Goal: Task Accomplishment & Management: Manage account settings

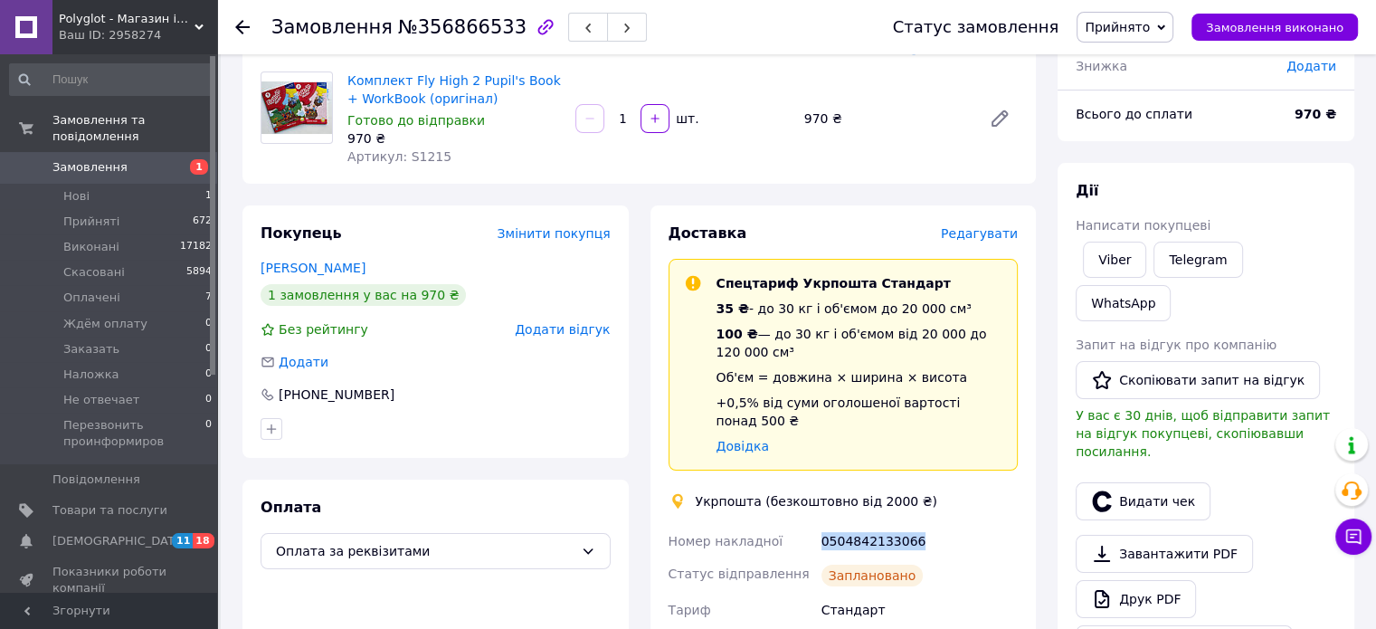
scroll to position [271, 0]
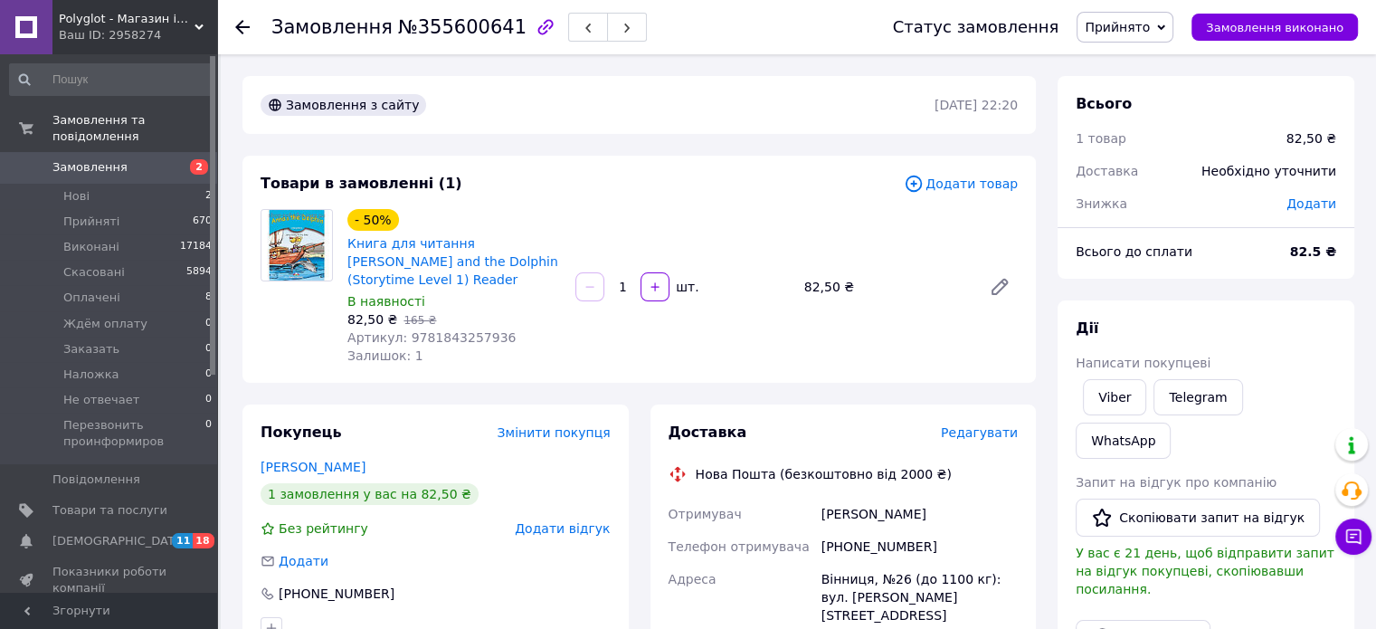
click at [1149, 24] on span "Прийнято" at bounding box center [1116, 27] width 65 height 14
click at [1157, 90] on li "Скасовано" at bounding box center [1178, 90] width 203 height 27
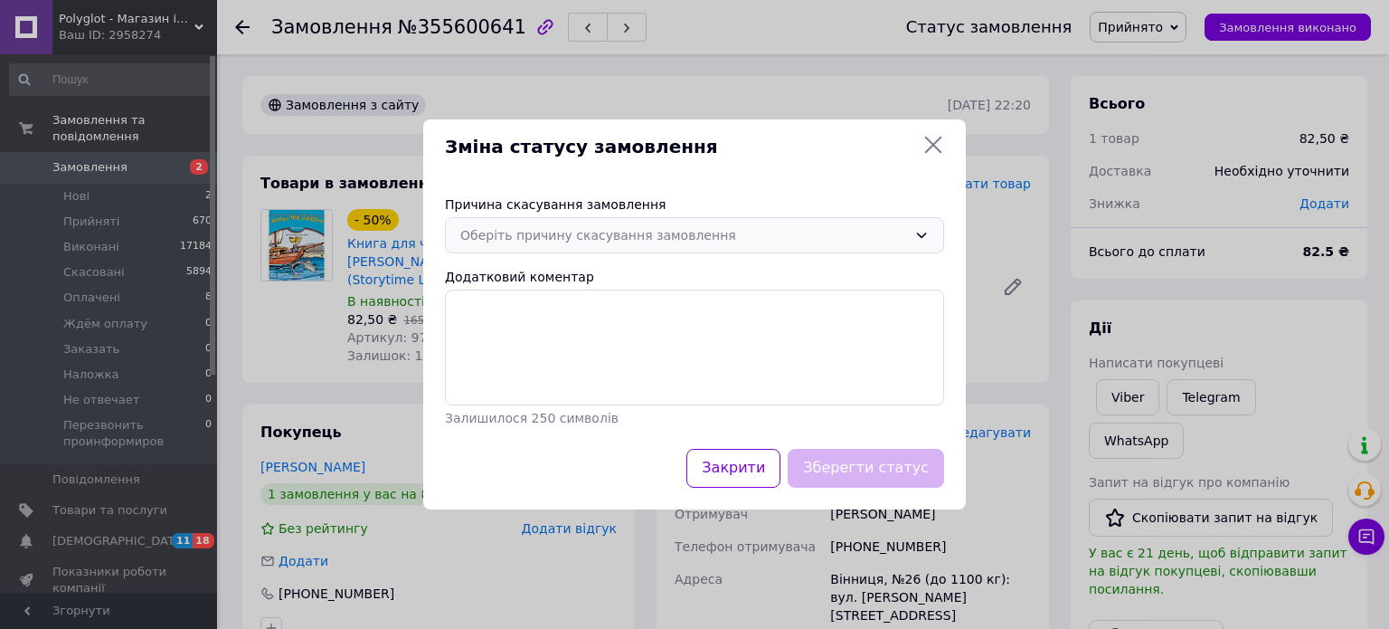
click at [918, 237] on icon at bounding box center [921, 235] width 14 height 14
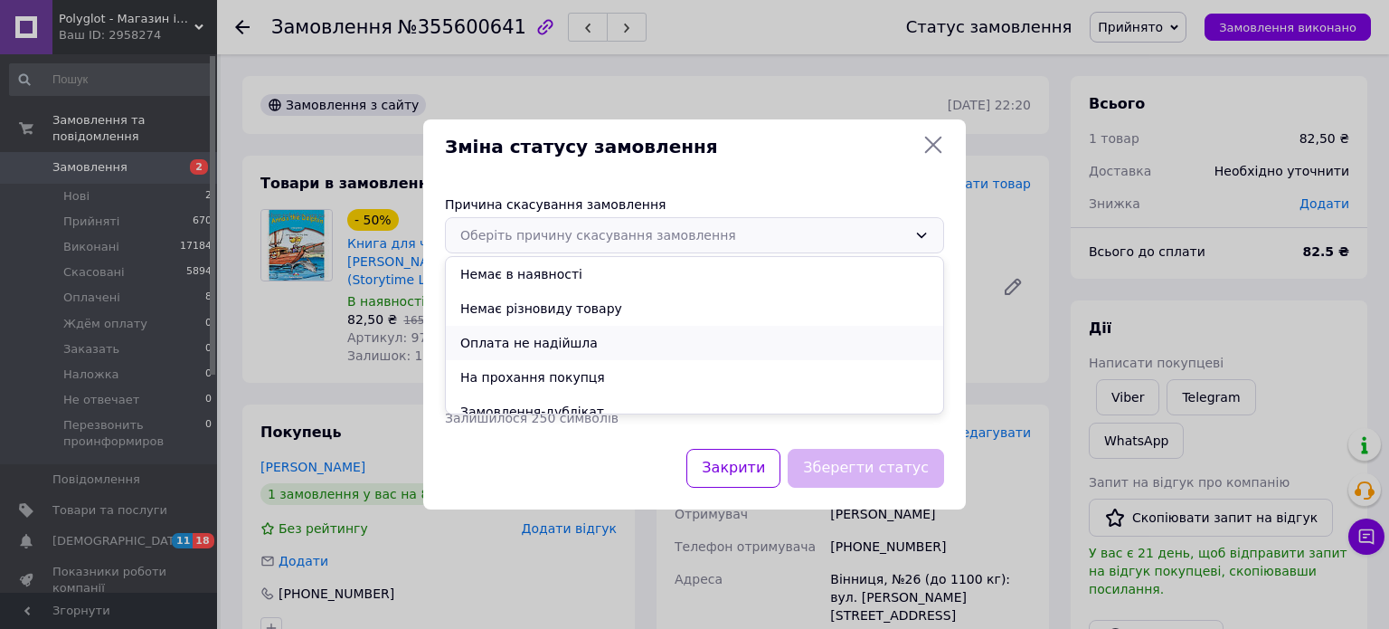
click at [575, 343] on li "Оплата не надійшла" at bounding box center [694, 343] width 497 height 34
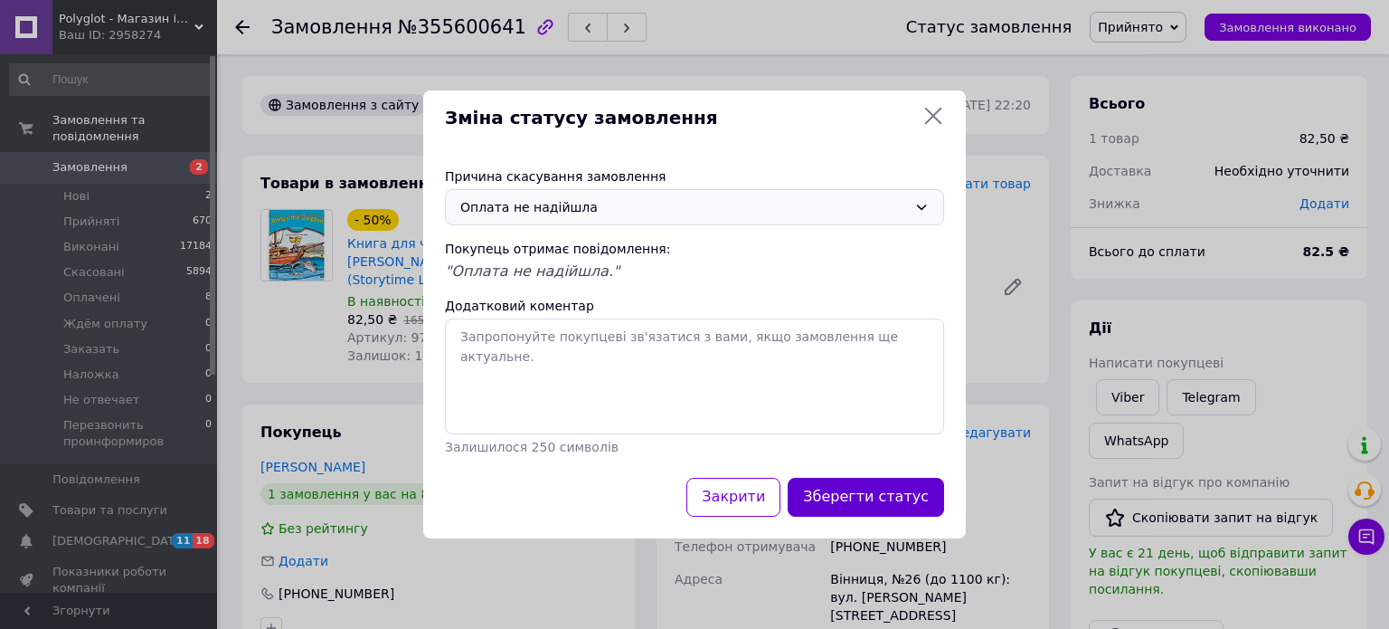
click at [843, 499] on button "Зберегти статус" at bounding box center [866, 497] width 156 height 39
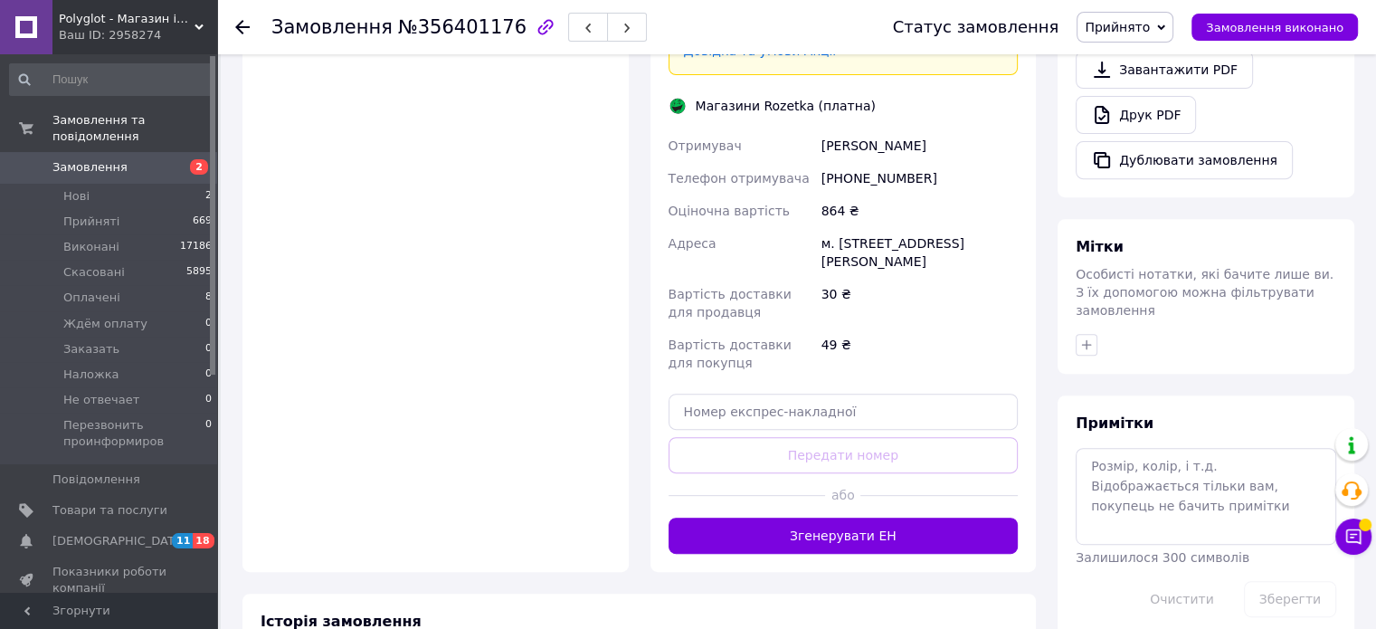
scroll to position [686, 0]
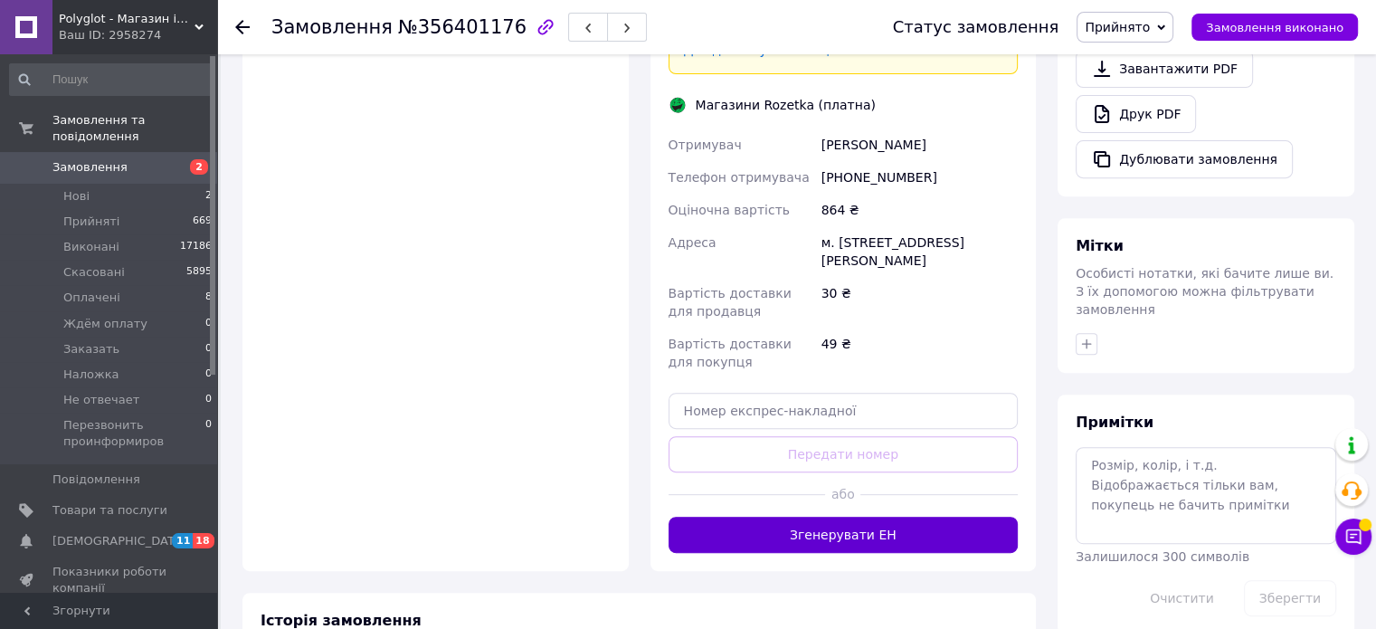
click at [883, 516] on button "Згенерувати ЕН" at bounding box center [843, 534] width 350 height 36
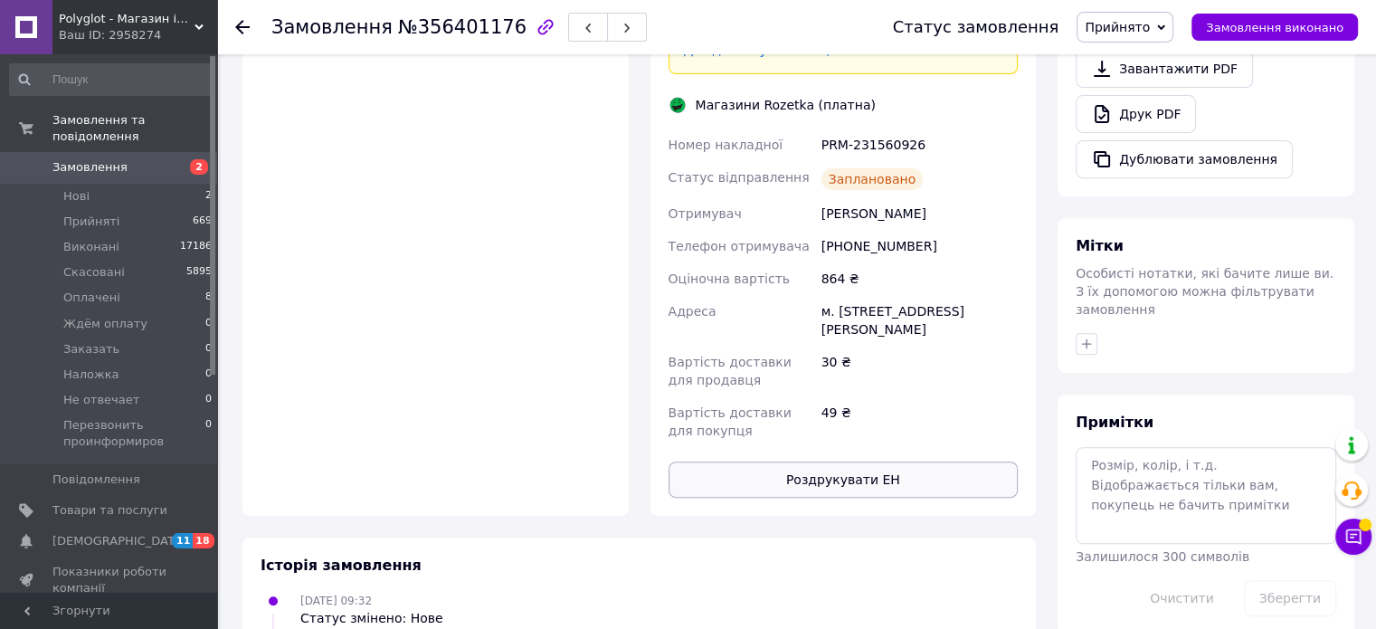
click at [875, 461] on button "Роздрукувати ЕН" at bounding box center [843, 479] width 350 height 36
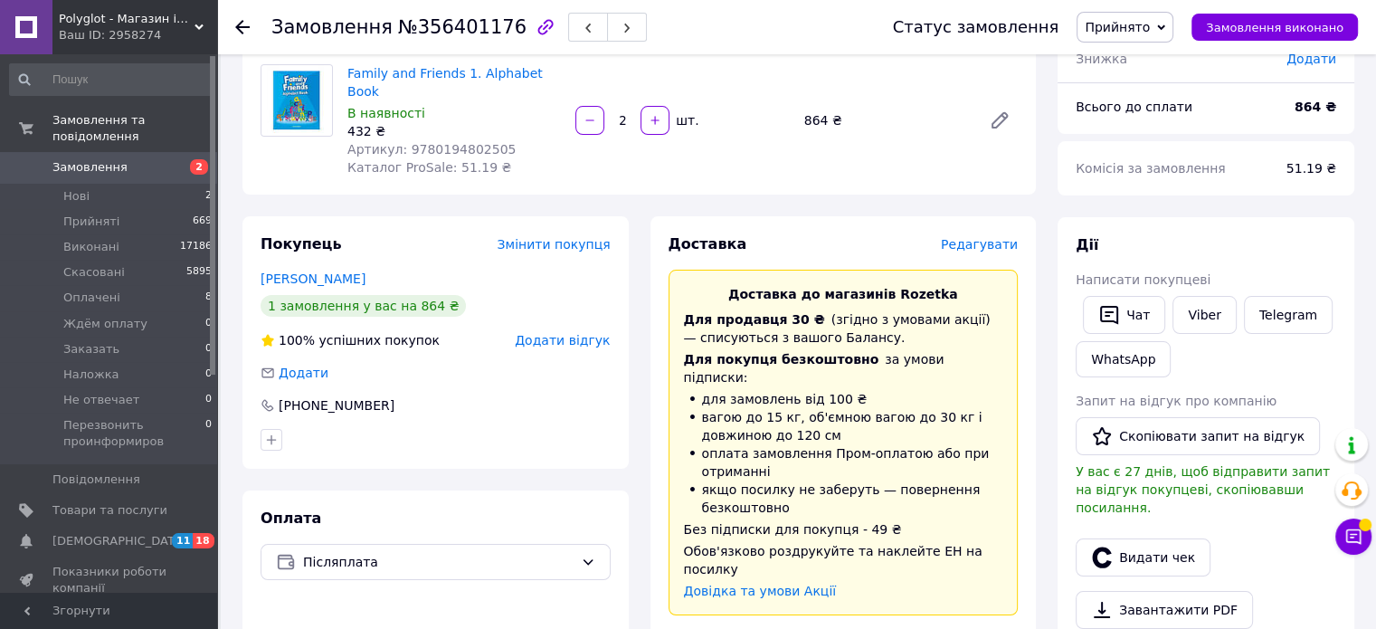
scroll to position [0, 0]
